Goal: Task Accomplishment & Management: Use online tool/utility

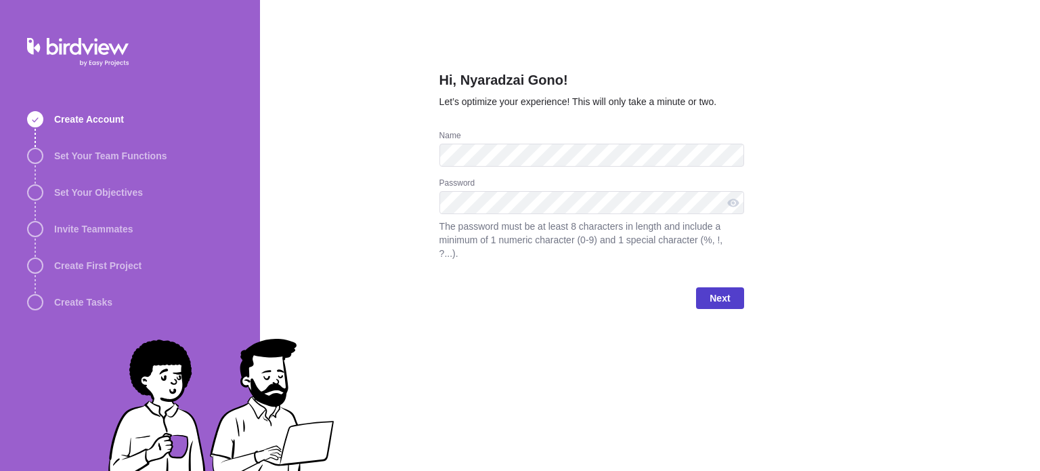
click at [722, 290] on span "Next" at bounding box center [720, 298] width 20 height 16
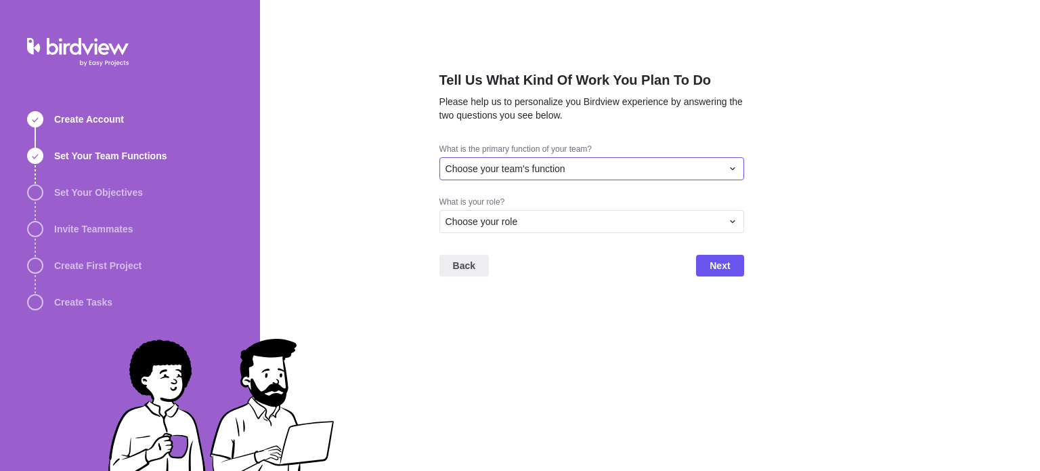
click at [730, 167] on icon at bounding box center [732, 168] width 11 height 11
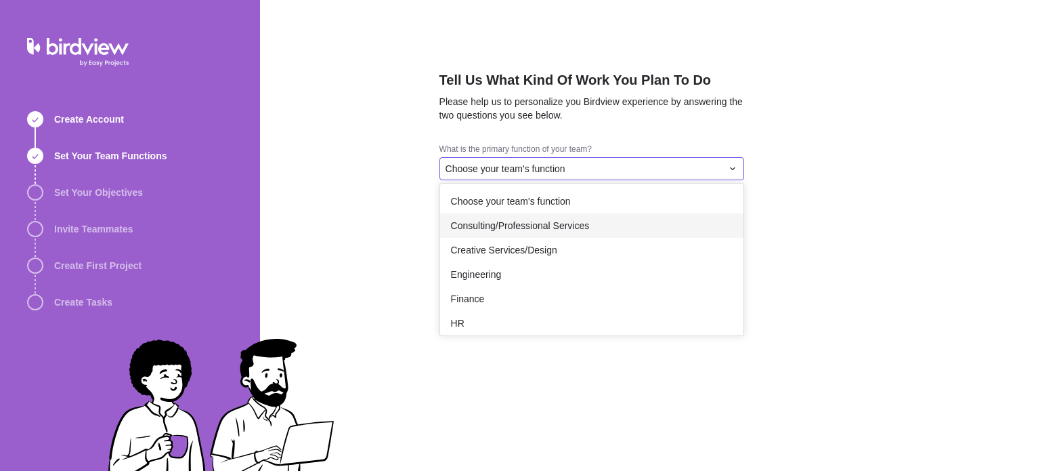
click at [553, 236] on div "Consulting/Professional Services" at bounding box center [591, 225] width 303 height 24
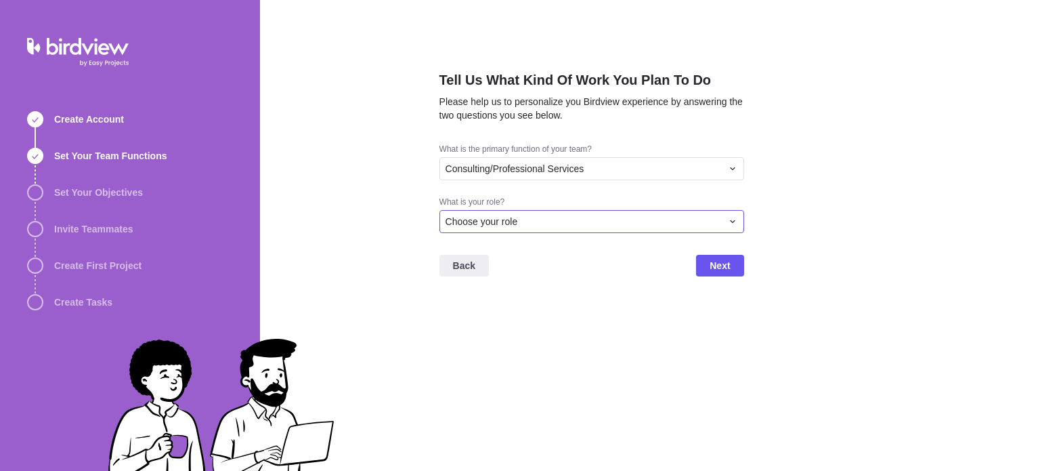
click at [536, 221] on div "Choose your role" at bounding box center [584, 222] width 276 height 14
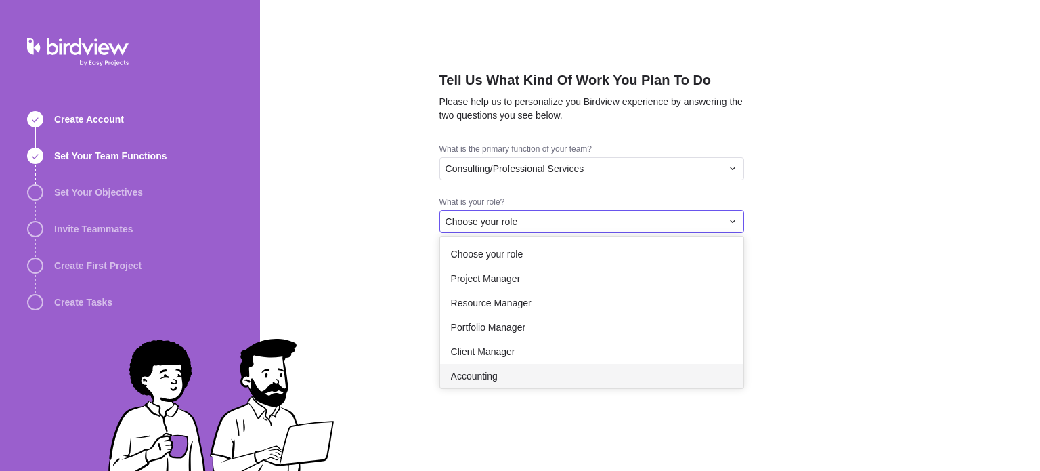
click at [482, 372] on span "Accounting" at bounding box center [474, 376] width 47 height 14
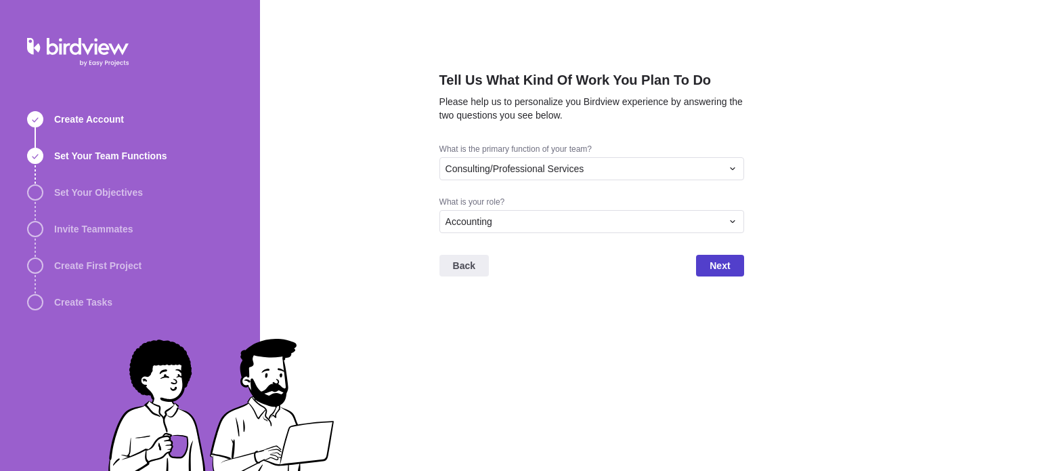
click at [712, 265] on span "Next" at bounding box center [720, 265] width 20 height 16
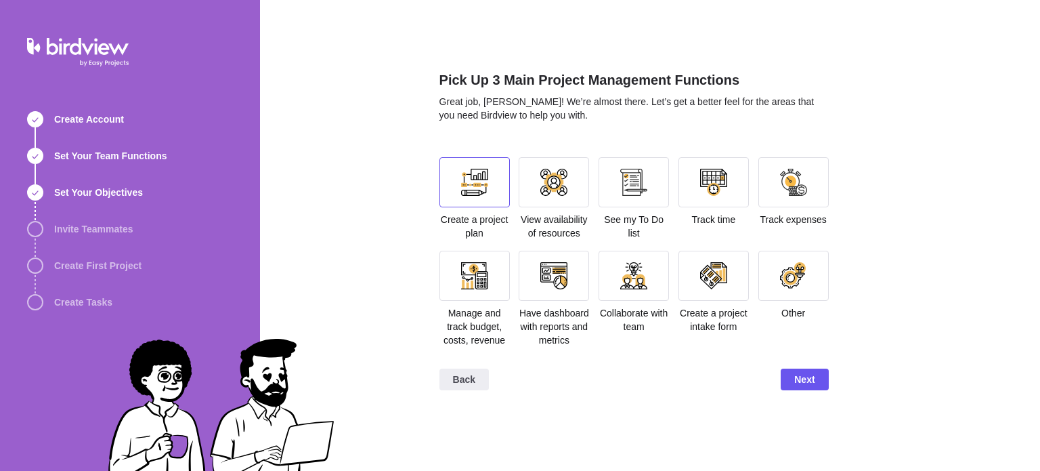
click at [473, 190] on div at bounding box center [474, 182] width 27 height 27
click at [492, 197] on div at bounding box center [475, 182] width 70 height 50
click at [475, 230] on span "Create a project plan" at bounding box center [475, 226] width 68 height 24
click at [555, 291] on div at bounding box center [554, 276] width 70 height 50
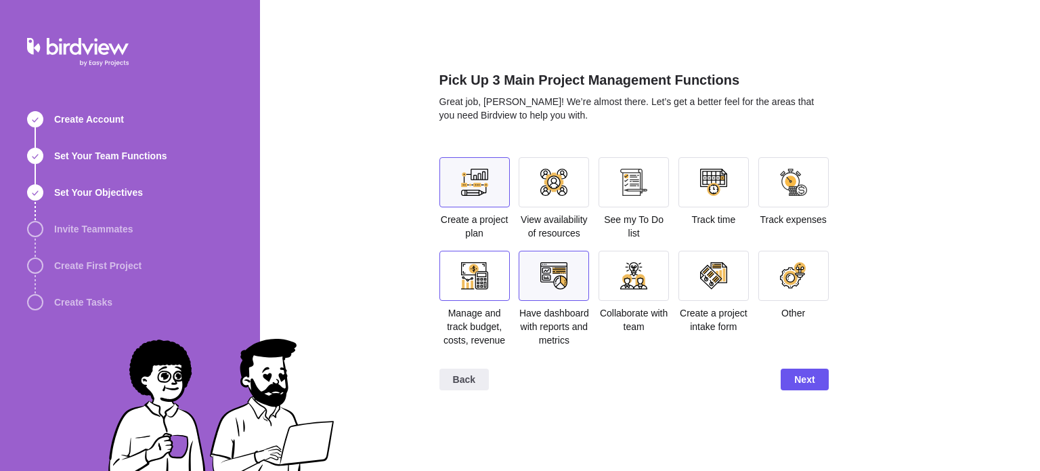
click at [472, 295] on div at bounding box center [475, 276] width 70 height 50
click at [809, 381] on span "Next" at bounding box center [804, 379] width 20 height 16
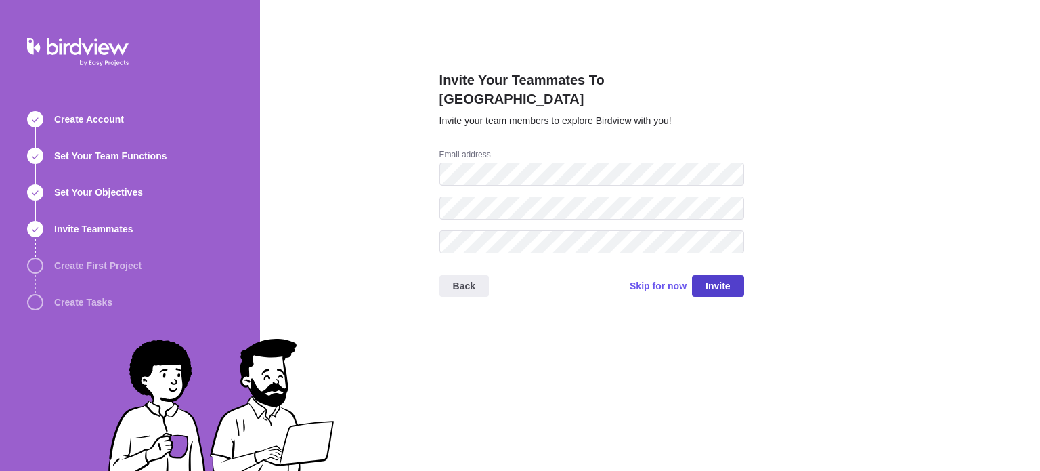
click at [721, 278] on span "Invite" at bounding box center [718, 286] width 25 height 16
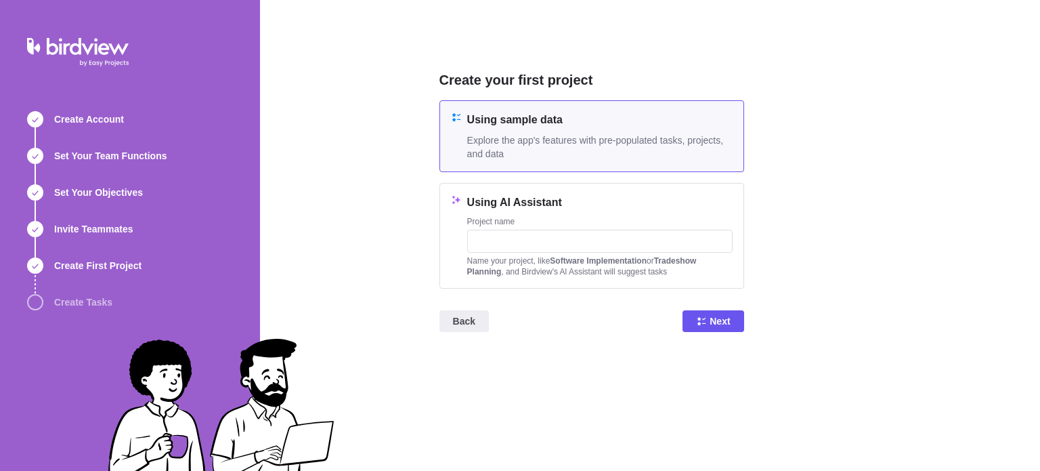
click at [622, 124] on h4 "Using sample data" at bounding box center [599, 120] width 265 height 16
click at [710, 322] on span "Next" at bounding box center [720, 321] width 20 height 16
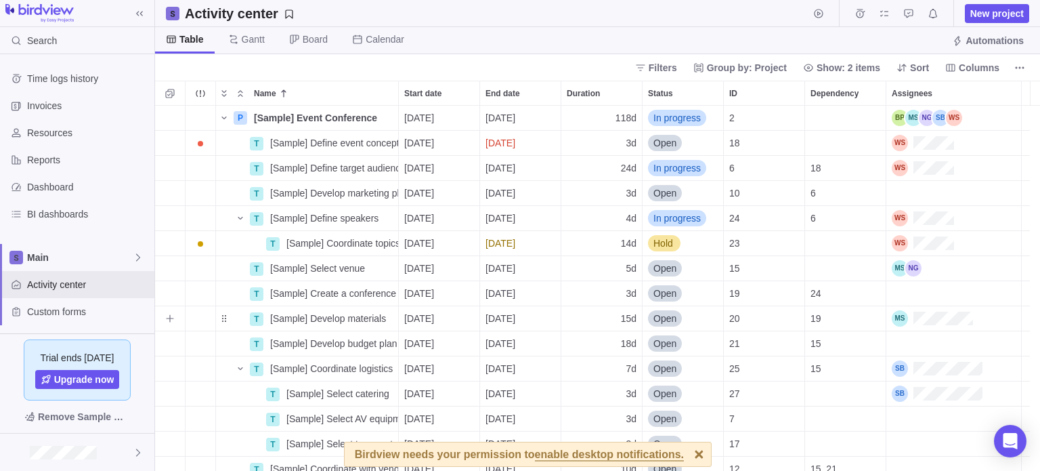
scroll to position [355, 875]
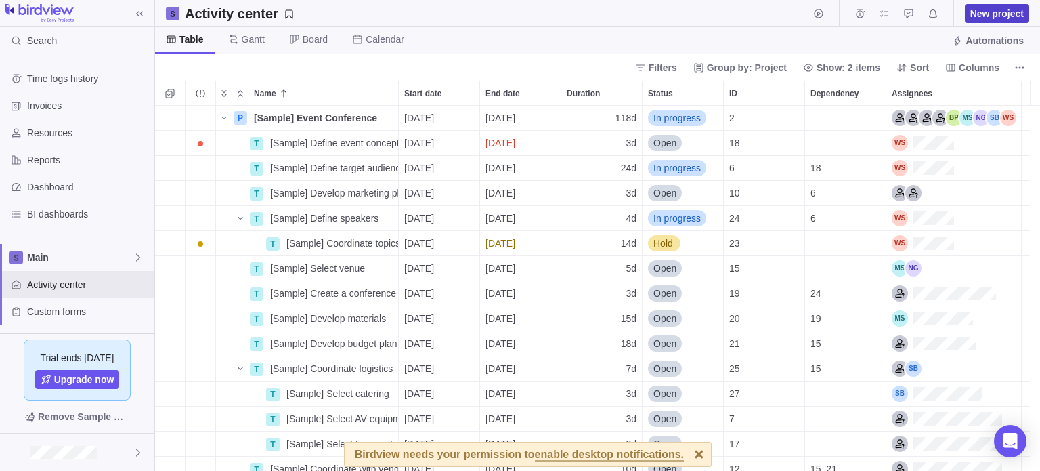
click at [992, 12] on span "New project" at bounding box center [998, 14] width 54 height 14
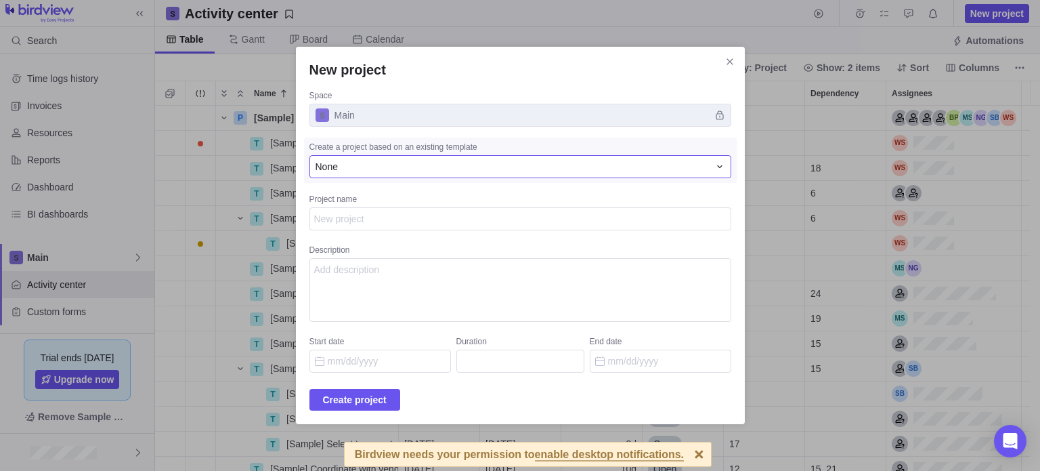
click at [715, 165] on icon "New project" at bounding box center [720, 166] width 11 height 11
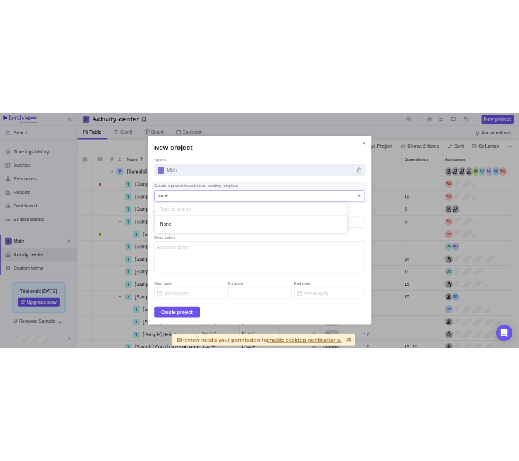
scroll to position [24, 376]
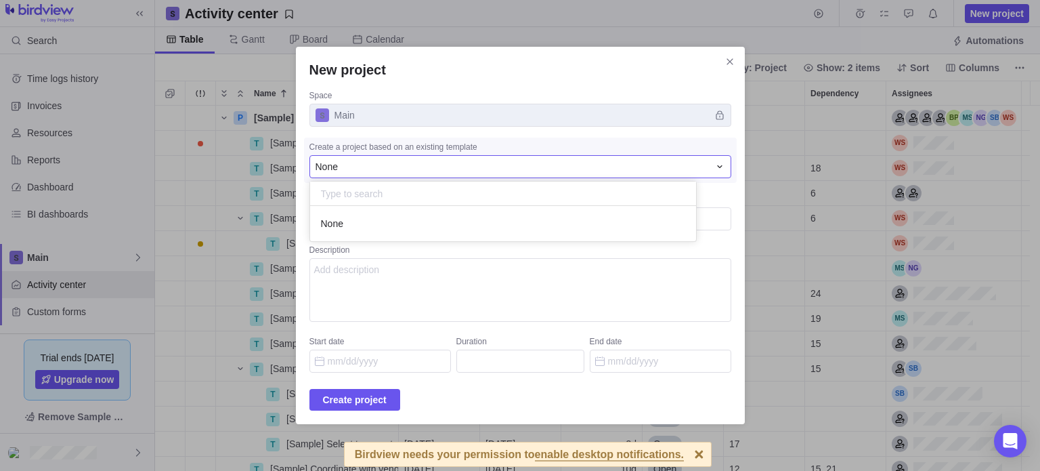
click at [715, 165] on icon "New project" at bounding box center [720, 166] width 11 height 11
click at [601, 108] on span "Main" at bounding box center [521, 115] width 422 height 23
click at [413, 275] on textarea "Description" at bounding box center [521, 290] width 422 height 64
click at [687, 455] on div at bounding box center [699, 454] width 24 height 24
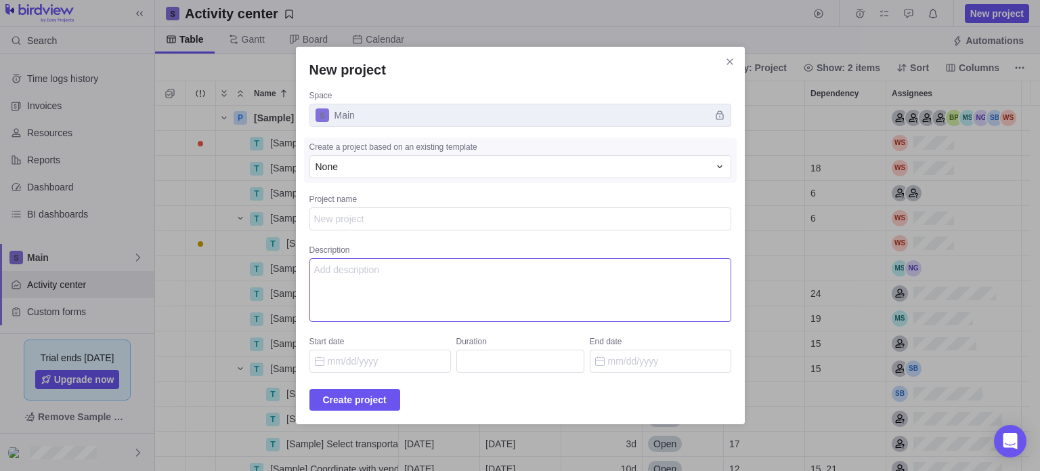
click at [358, 270] on textarea "Description" at bounding box center [521, 290] width 422 height 64
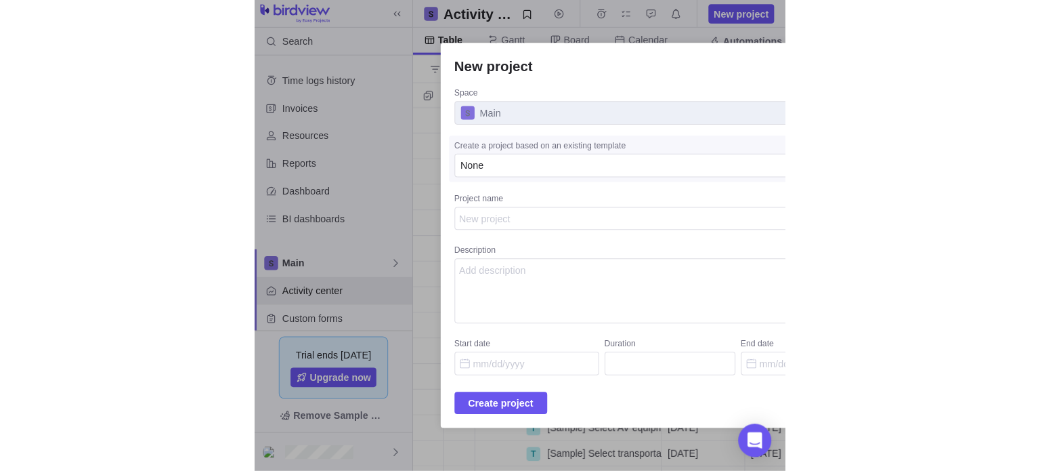
scroll to position [10, 11]
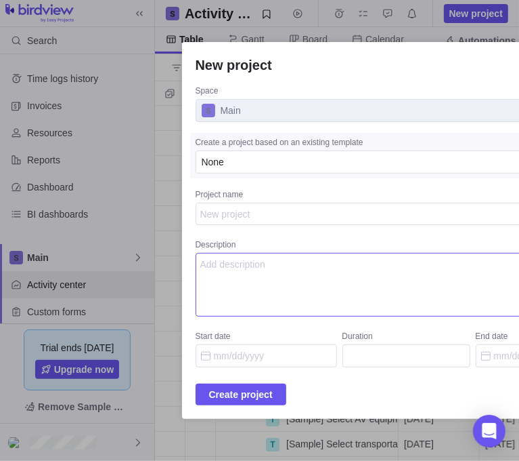
type textarea "x"
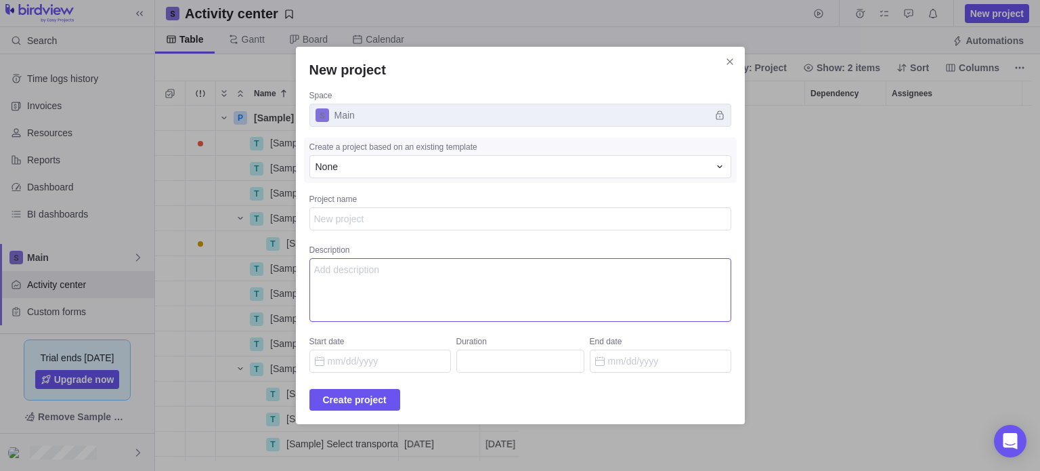
scroll to position [355, 875]
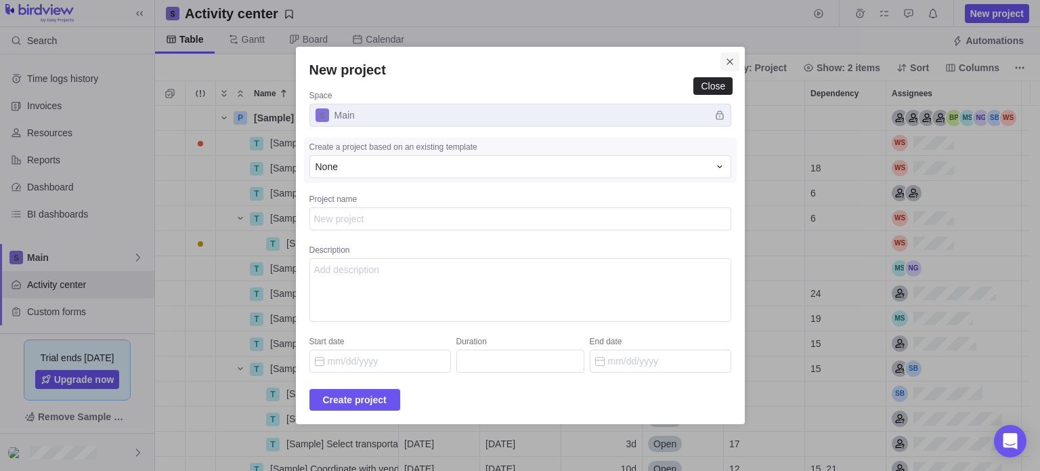
click at [725, 61] on icon "Close" at bounding box center [730, 61] width 11 height 11
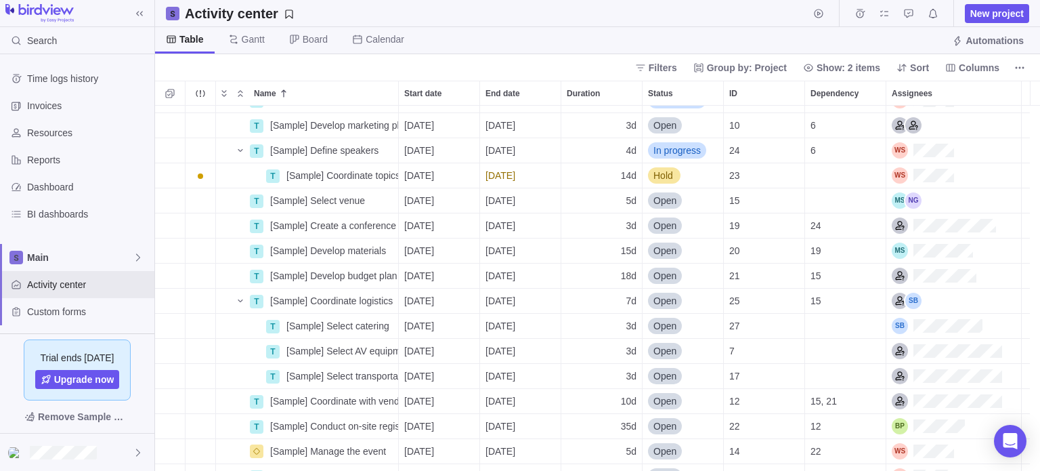
scroll to position [0, 0]
